Goal: Information Seeking & Learning: Compare options

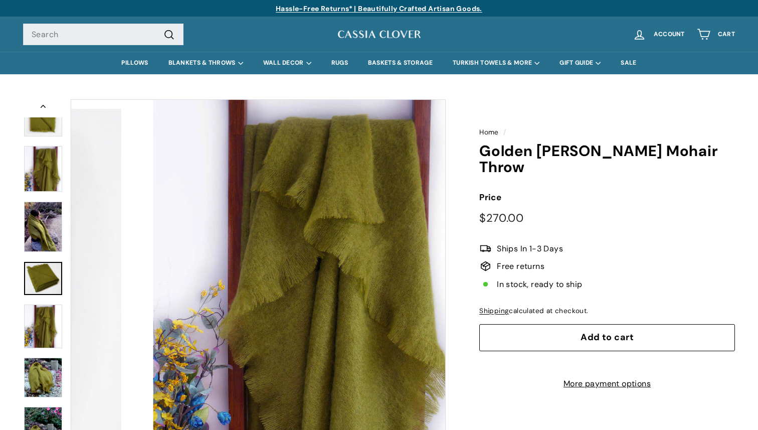
click at [46, 273] on img at bounding box center [43, 278] width 38 height 33
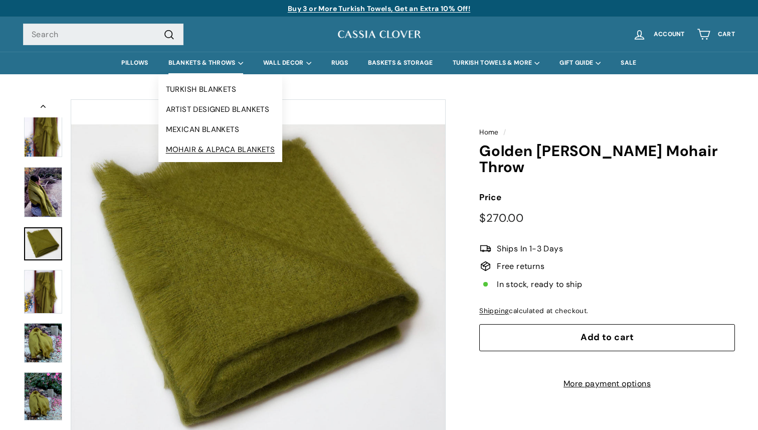
click at [195, 147] on link "MOHAIR & ALPACA BLANKETS" at bounding box center [220, 149] width 124 height 20
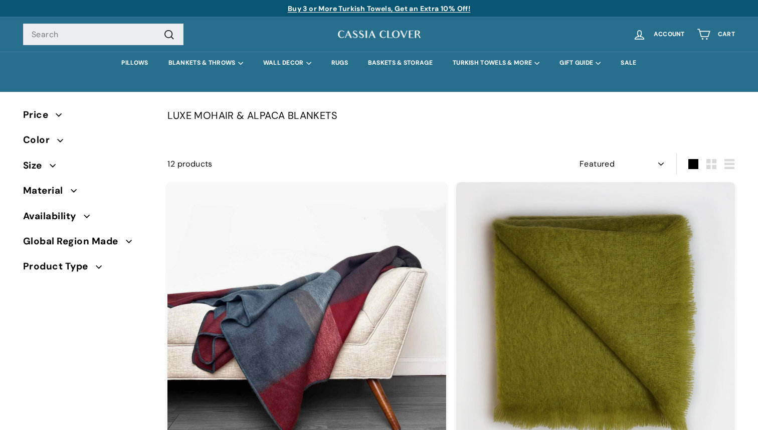
select select "manual"
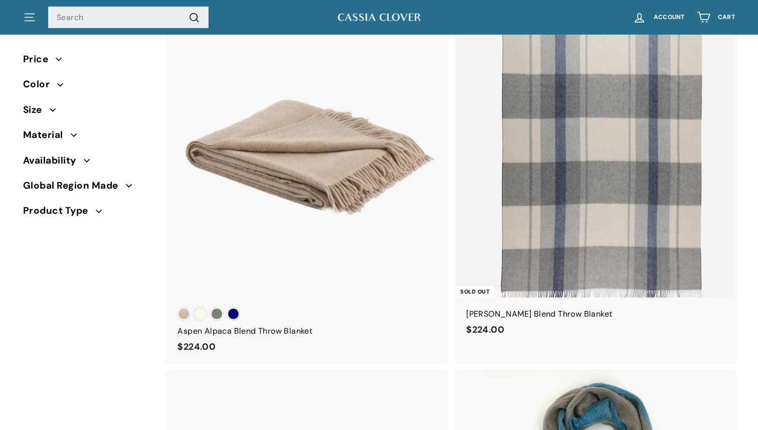
scroll to position [865, 0]
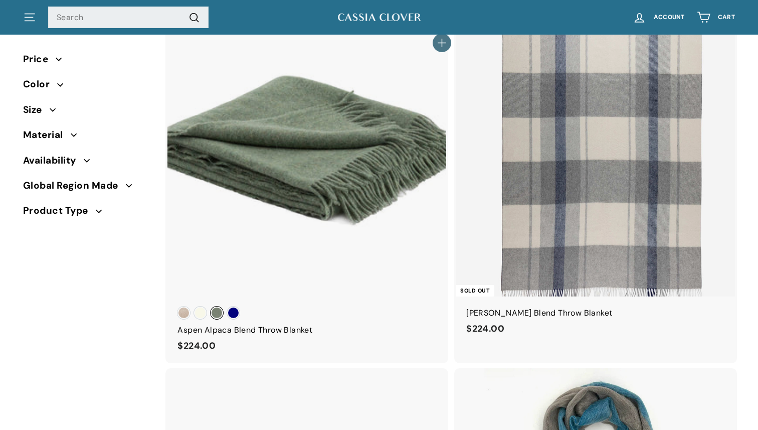
click at [216, 312] on span "Forest Green" at bounding box center [216, 312] width 13 height 13
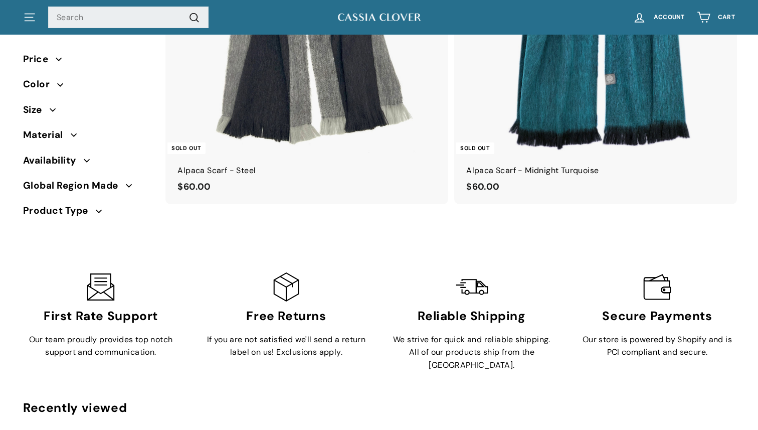
scroll to position [2043, 0]
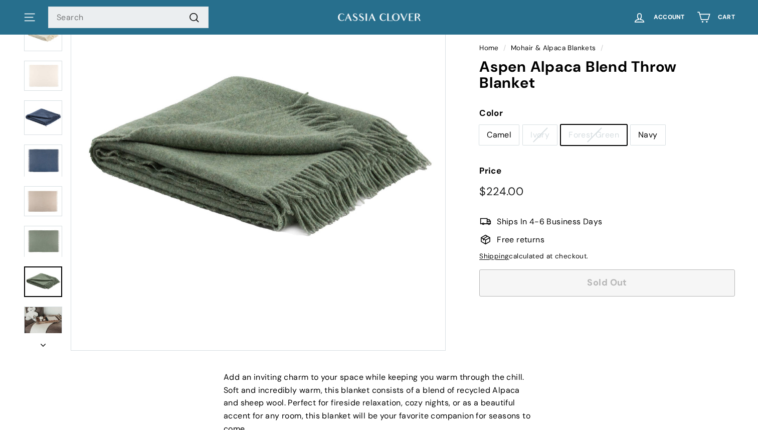
scroll to position [125, 0]
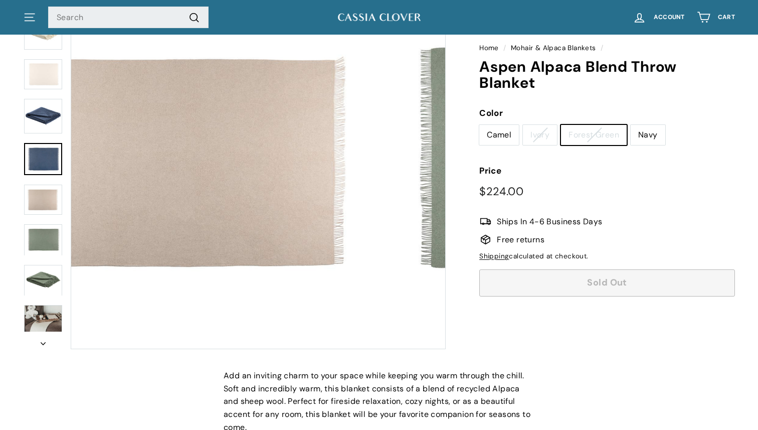
click at [45, 165] on img at bounding box center [43, 159] width 38 height 33
